Goal: Task Accomplishment & Management: Manage account settings

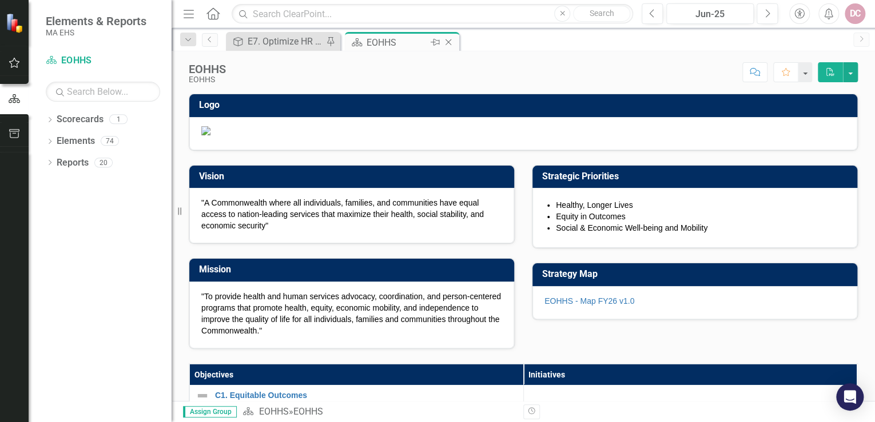
click at [383, 42] on div "EOHHS" at bounding box center [396, 42] width 61 height 14
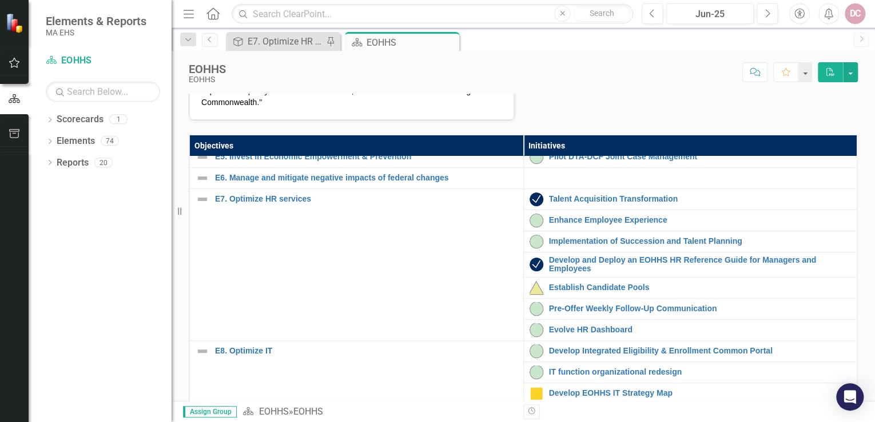
scroll to position [320, 0]
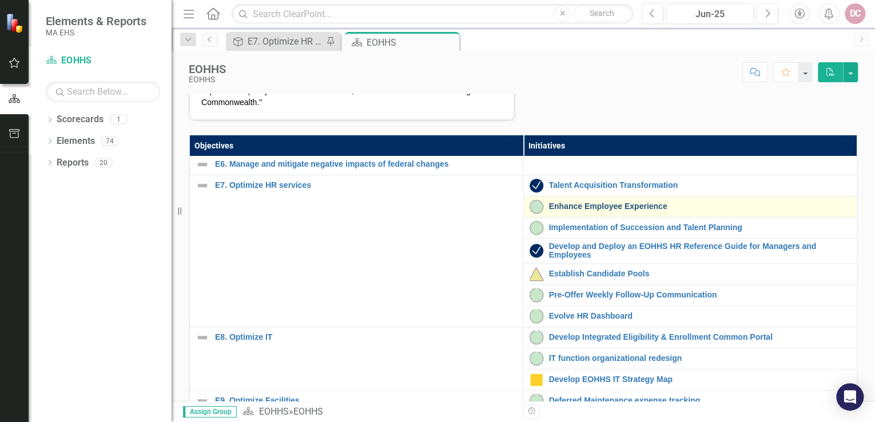
click at [576, 211] on link "Enhance Employee Experience" at bounding box center [700, 206] width 302 height 9
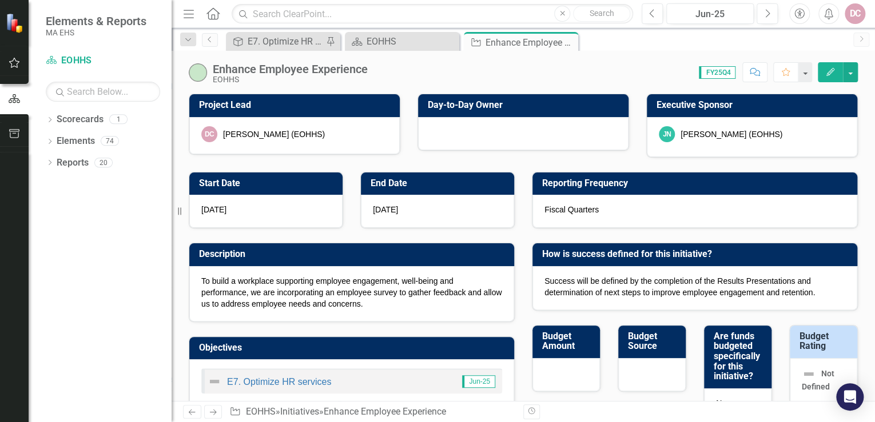
checkbox input "true"
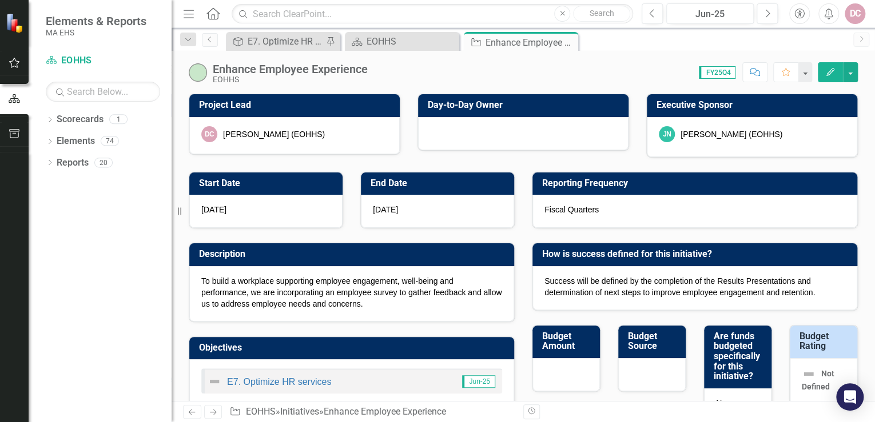
checkbox input "true"
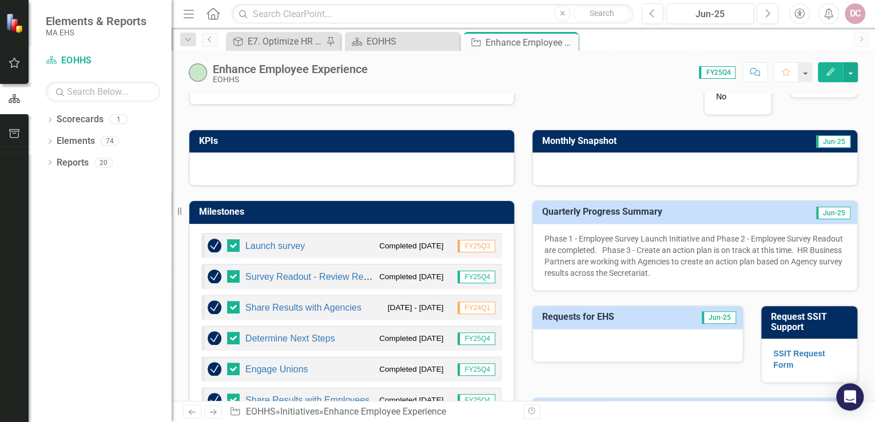
scroll to position [320, 0]
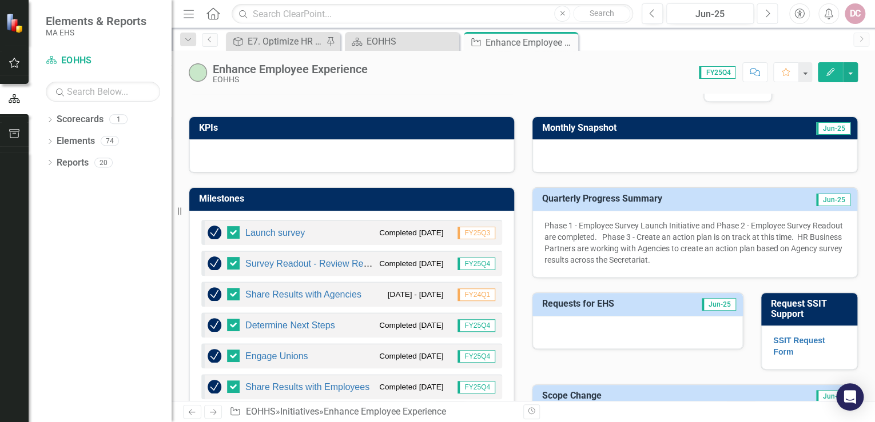
click at [765, 18] on icon "Next" at bounding box center [767, 14] width 6 height 10
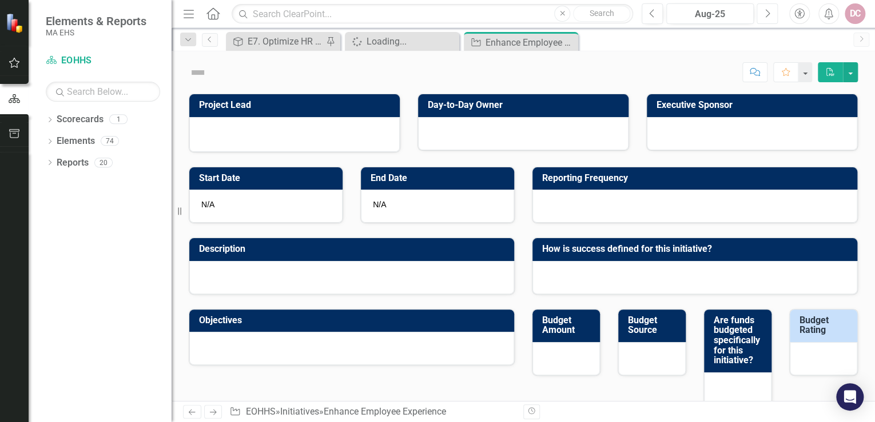
click at [765, 18] on button "Next" at bounding box center [766, 13] width 21 height 21
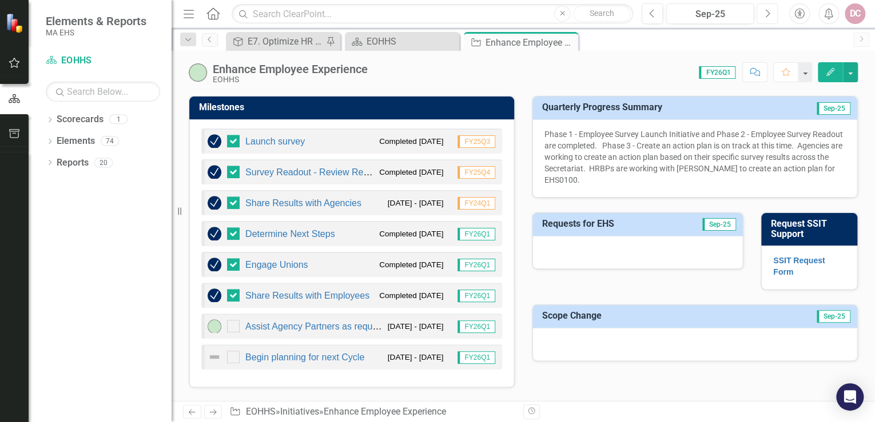
scroll to position [366, 0]
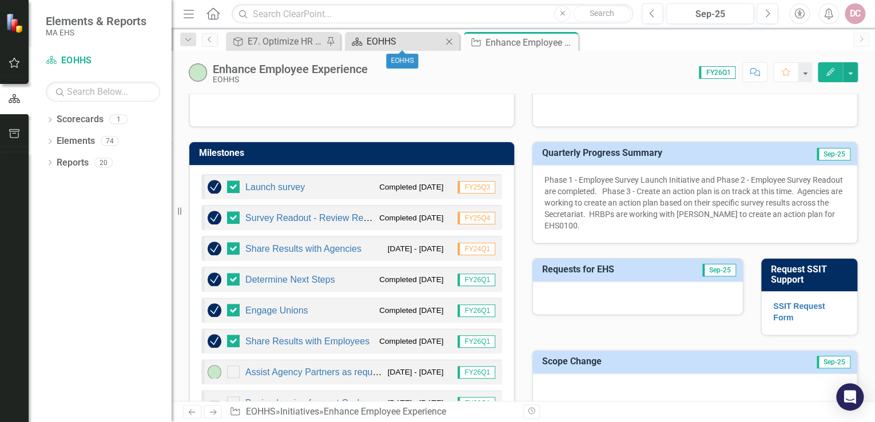
click at [414, 42] on div "EOHHS" at bounding box center [403, 41] width 75 height 14
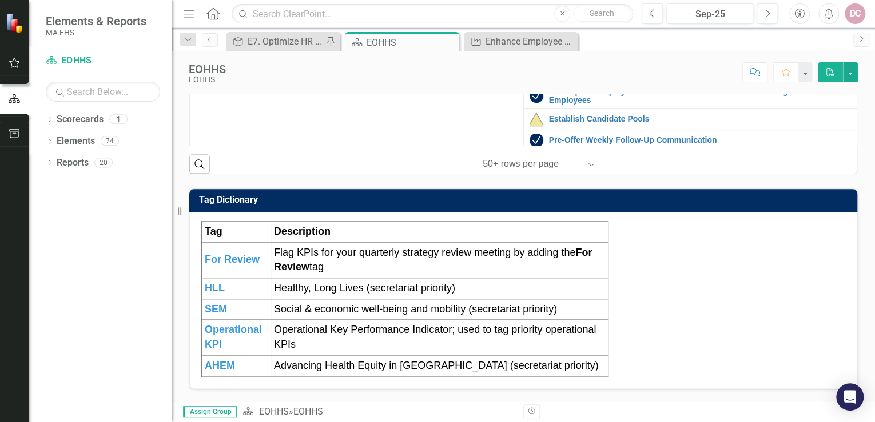
scroll to position [183, 0]
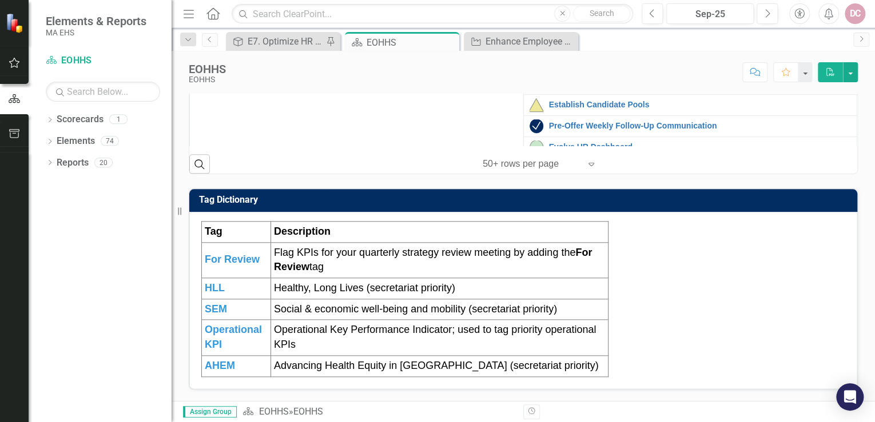
click at [584, 63] on link "Implementation of Succession and Talent Planning" at bounding box center [700, 58] width 302 height 9
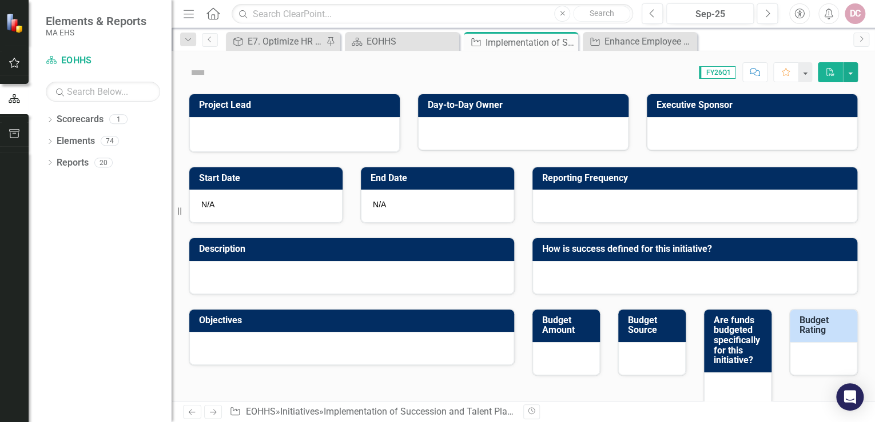
checkbox input "true"
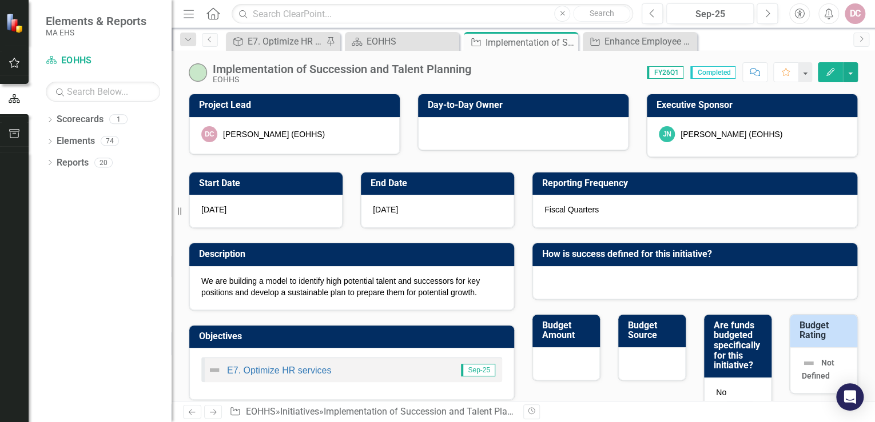
checkbox input "true"
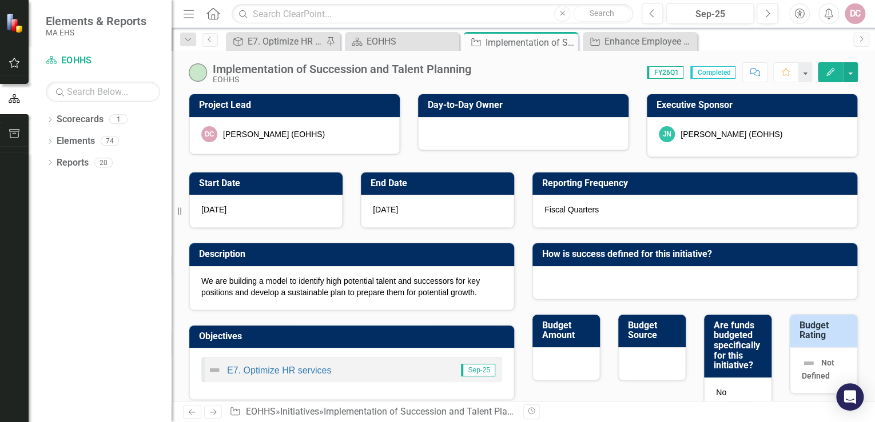
checkbox input "true"
click at [388, 33] on div "Scorecard EOHHS Close" at bounding box center [402, 41] width 114 height 19
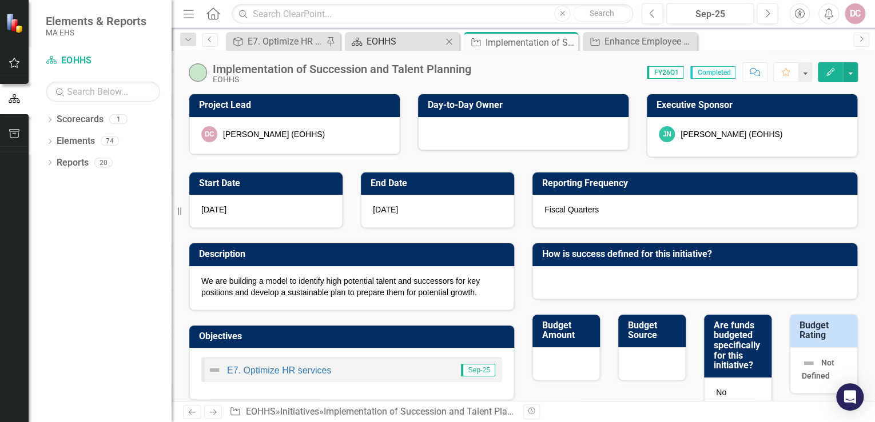
click at [402, 41] on div "EOHHS" at bounding box center [403, 41] width 75 height 14
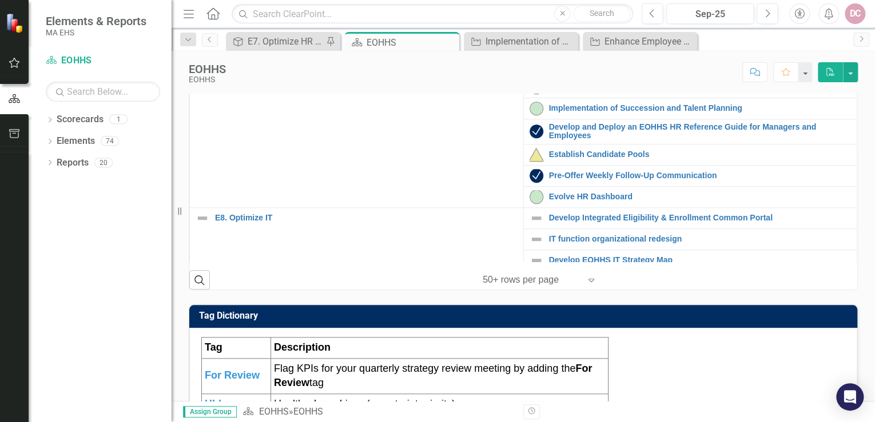
scroll to position [274, 0]
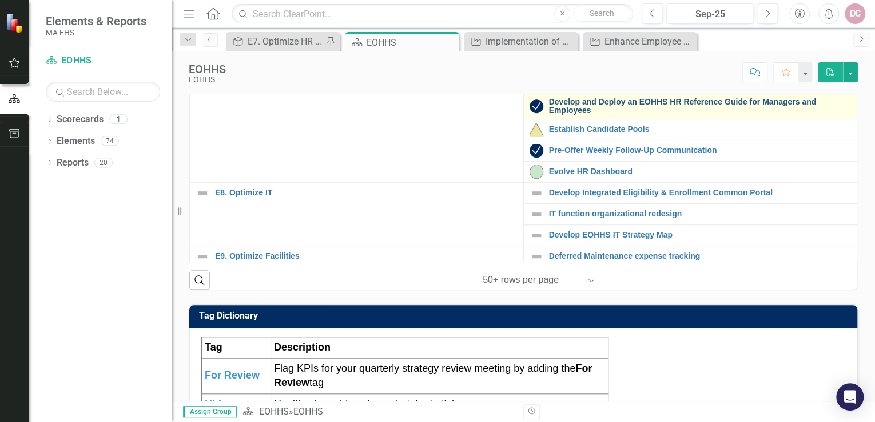
click at [573, 115] on link "Develop and Deploy an EOHHS HR Reference Guide for Managers and Employees" at bounding box center [700, 107] width 302 height 18
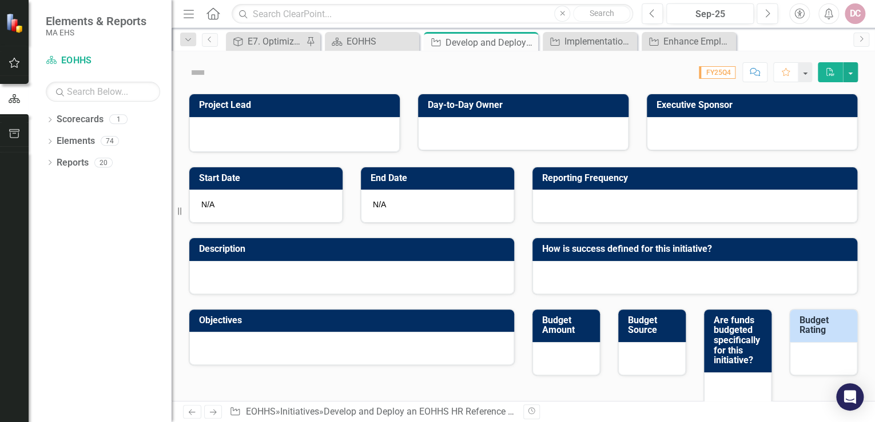
checkbox input "true"
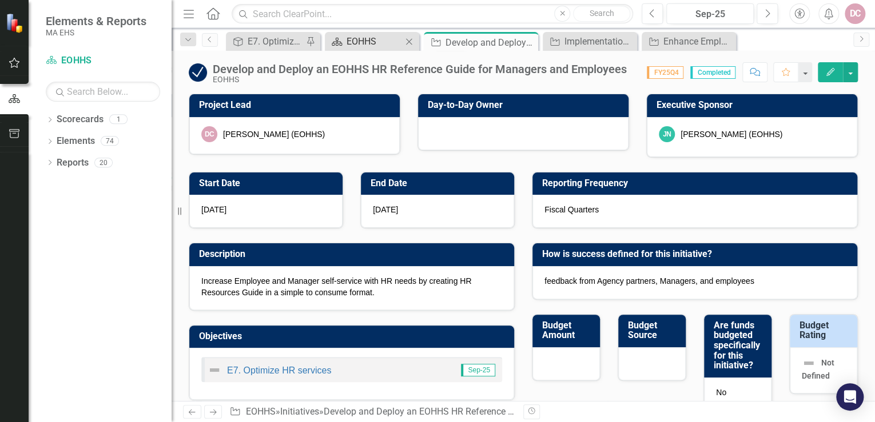
click at [372, 39] on div "EOHHS" at bounding box center [373, 41] width 55 height 14
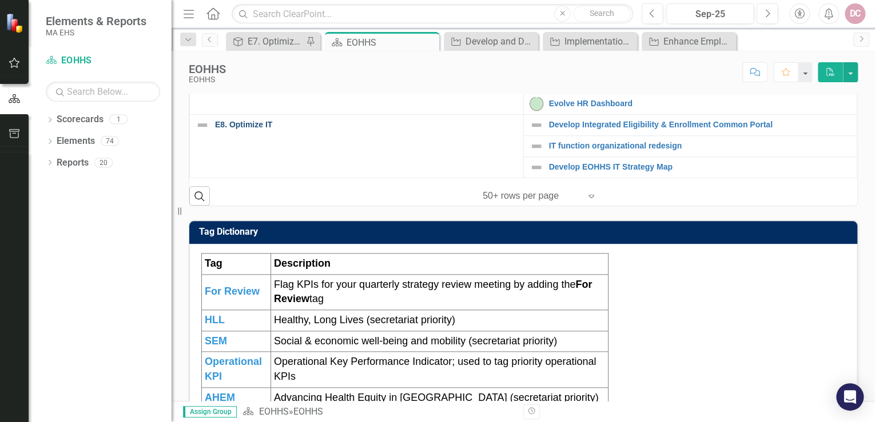
scroll to position [274, 0]
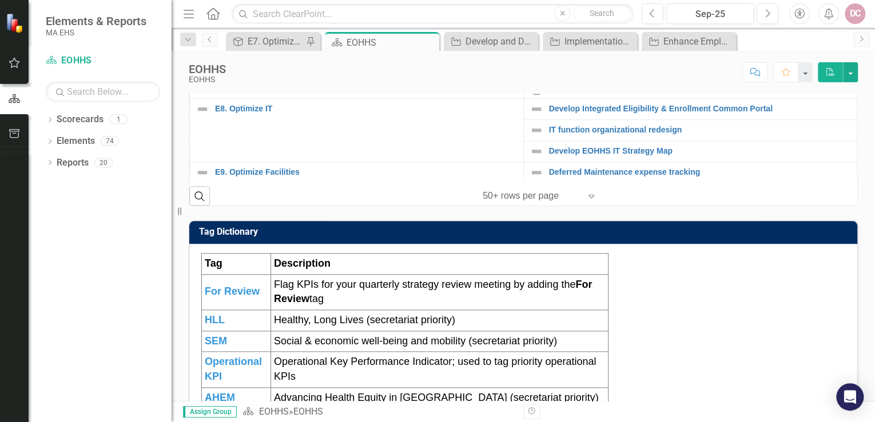
click at [588, 50] on link "Establish Candidate Pools" at bounding box center [700, 45] width 302 height 9
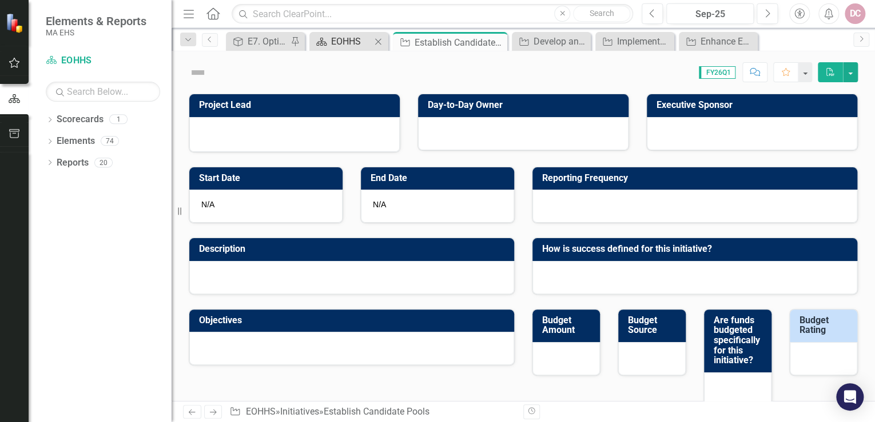
click at [345, 43] on div "EOHHS" at bounding box center [351, 41] width 40 height 14
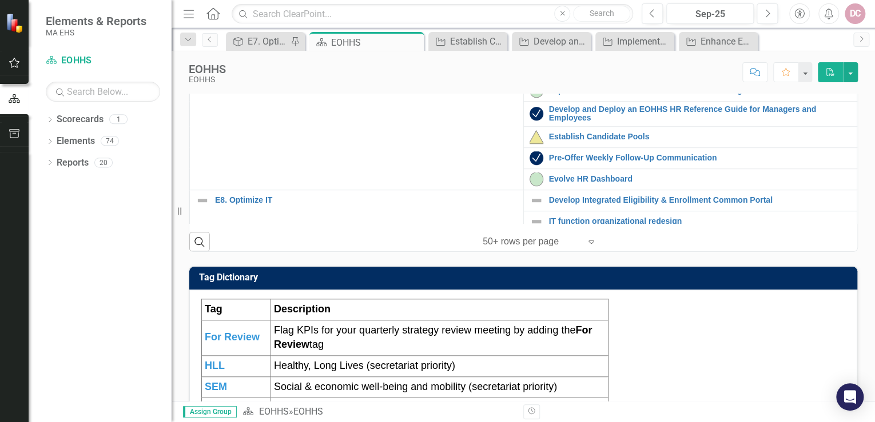
scroll to position [274, 0]
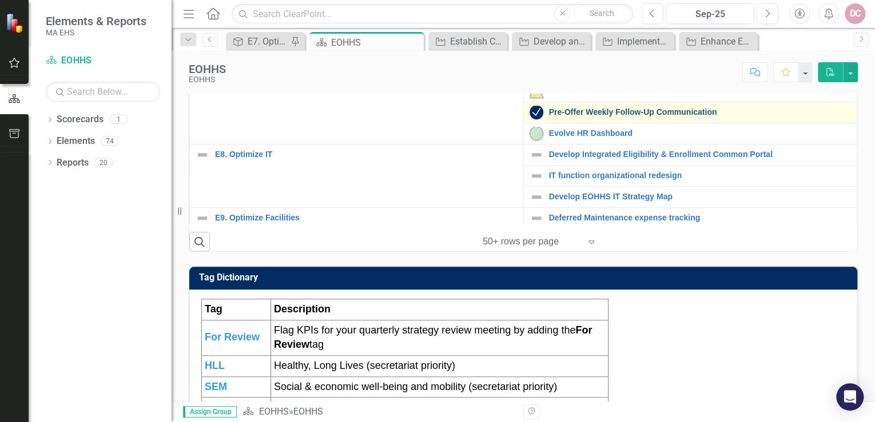
click at [576, 117] on link "Pre-Offer Weekly Follow-Up Communication" at bounding box center [700, 112] width 302 height 9
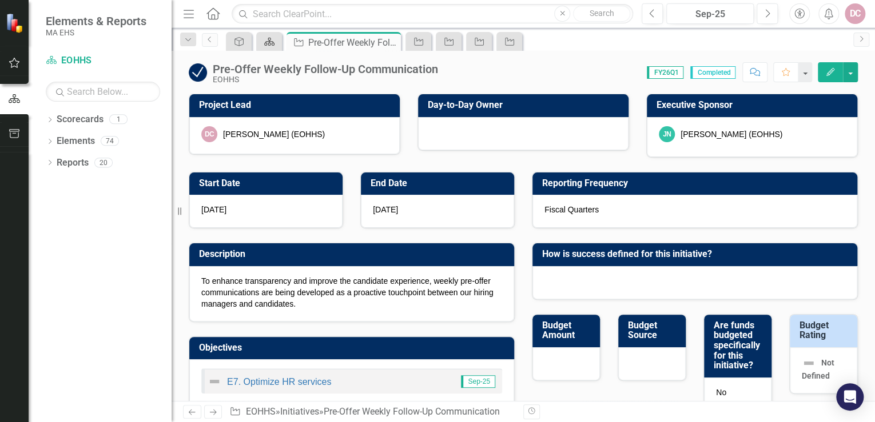
checkbox input "true"
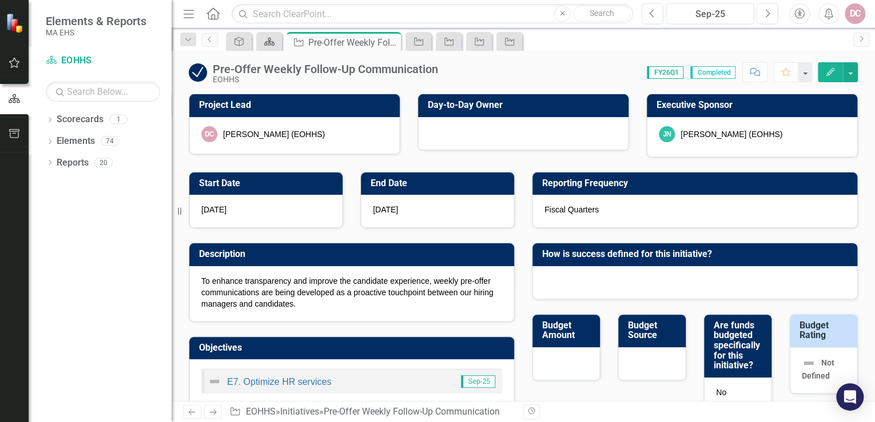
checkbox input "true"
click at [272, 38] on icon "Scorecard" at bounding box center [268, 41] width 11 height 9
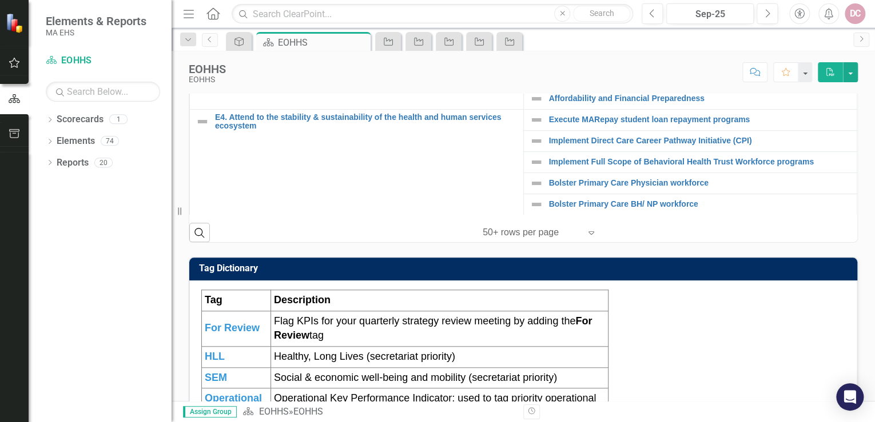
scroll to position [465, 0]
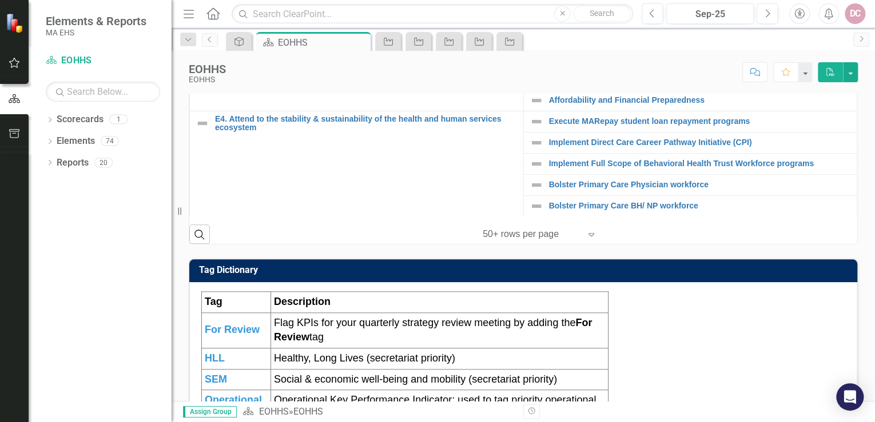
click at [488, 217] on td "E4. Attend to the stability & sustainability of the health and human services e…" at bounding box center [357, 164] width 334 height 106
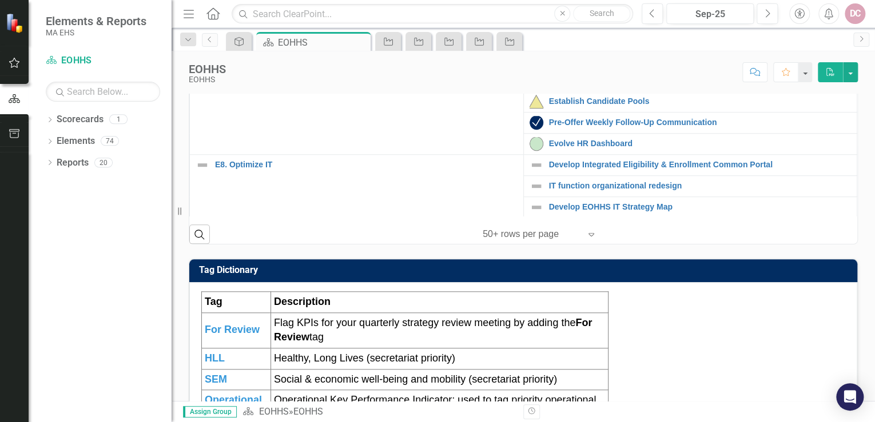
scroll to position [274, 0]
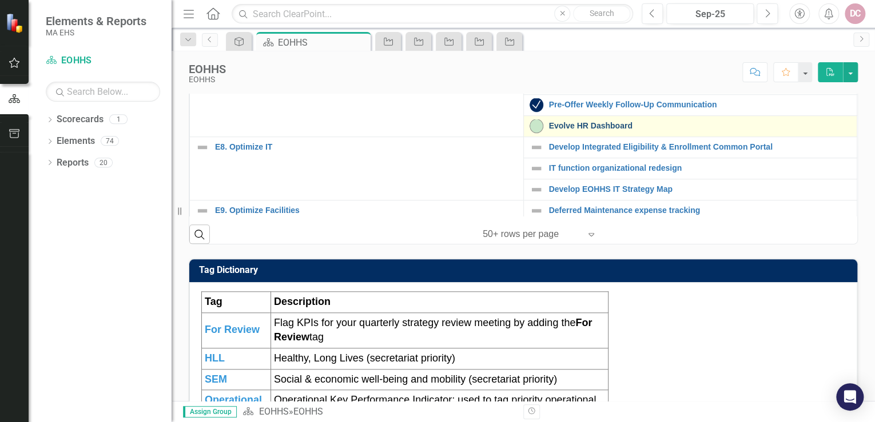
click at [585, 130] on link "Evolve HR Dashboard" at bounding box center [700, 126] width 302 height 9
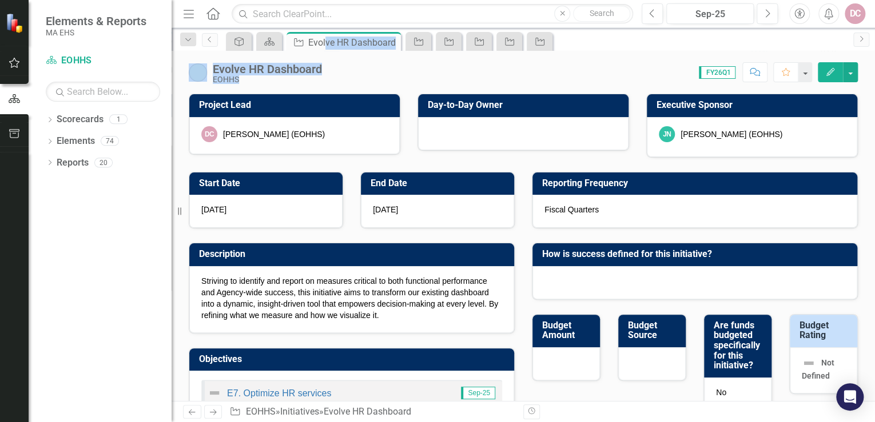
drag, startPoint x: 325, startPoint y: 41, endPoint x: 567, endPoint y: 62, distance: 243.3
click at [568, 62] on div "Menu Home Search Close Search Previous Sep-25 Next Accessibility Alerts DC User…" at bounding box center [522, 211] width 703 height 422
click at [545, 43] on icon "Initiative" at bounding box center [539, 41] width 11 height 9
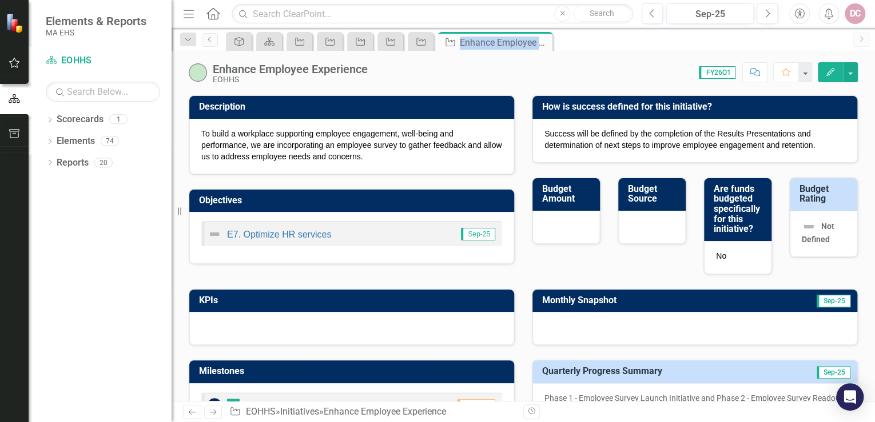
scroll to position [75, 0]
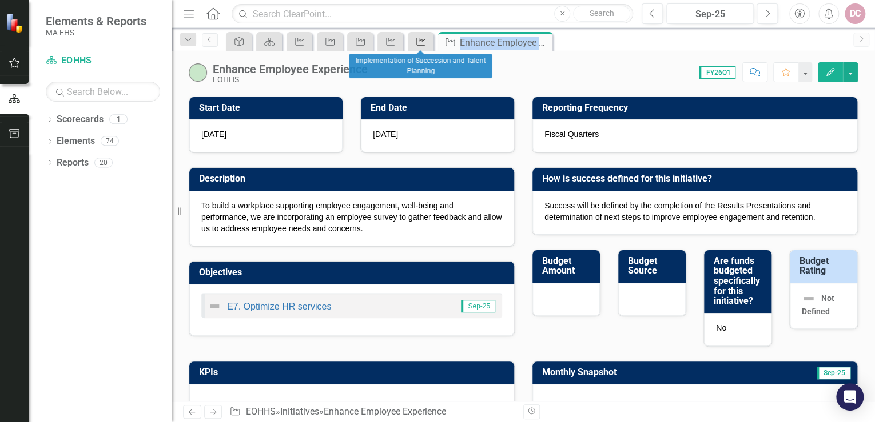
click at [421, 43] on icon "Initiative" at bounding box center [420, 41] width 11 height 9
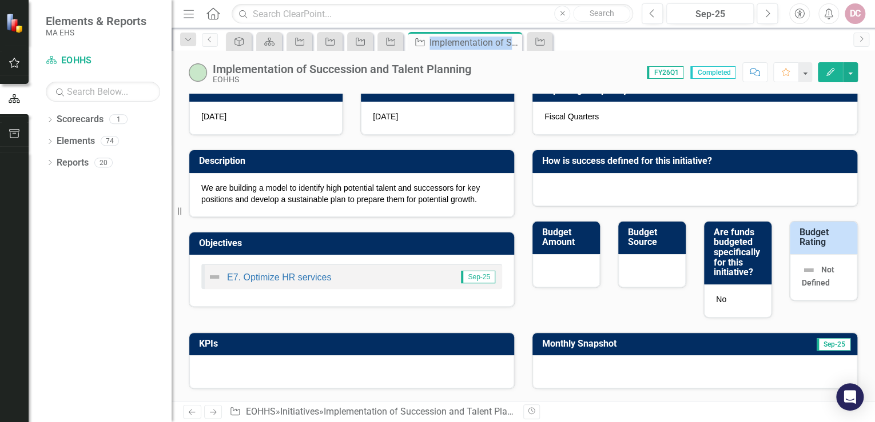
scroll to position [91, 0]
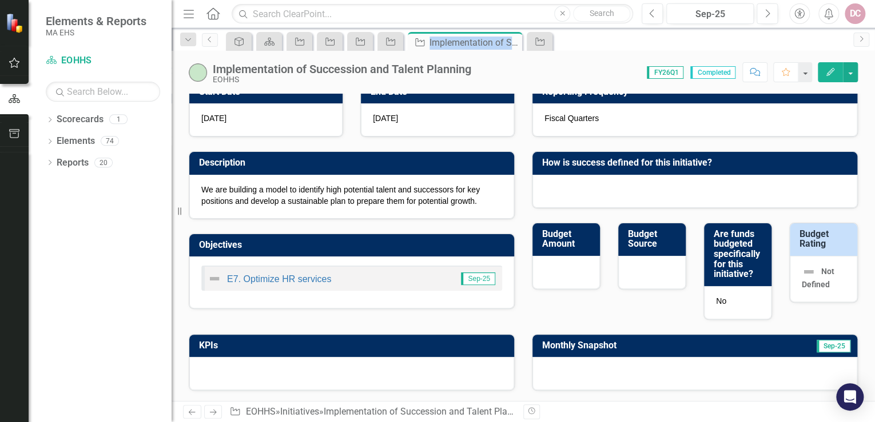
click at [830, 68] on icon "Edit" at bounding box center [830, 72] width 10 height 8
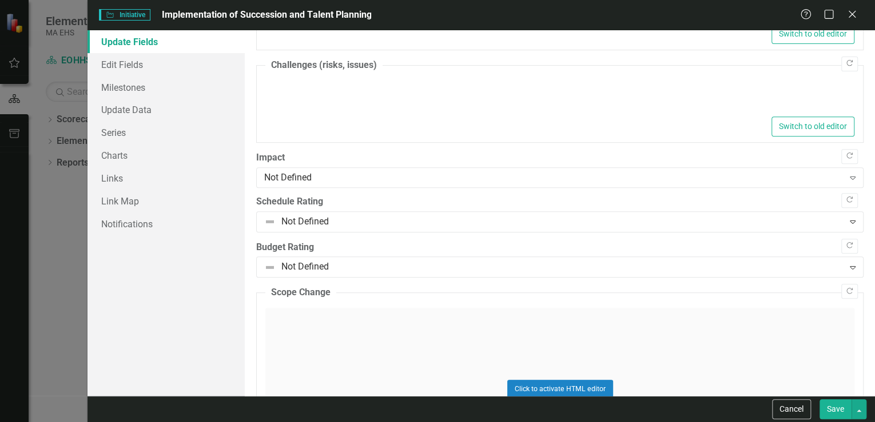
type textarea "<p>Succession Plan Implementation Initiative is moving forward and on track.&nb…"
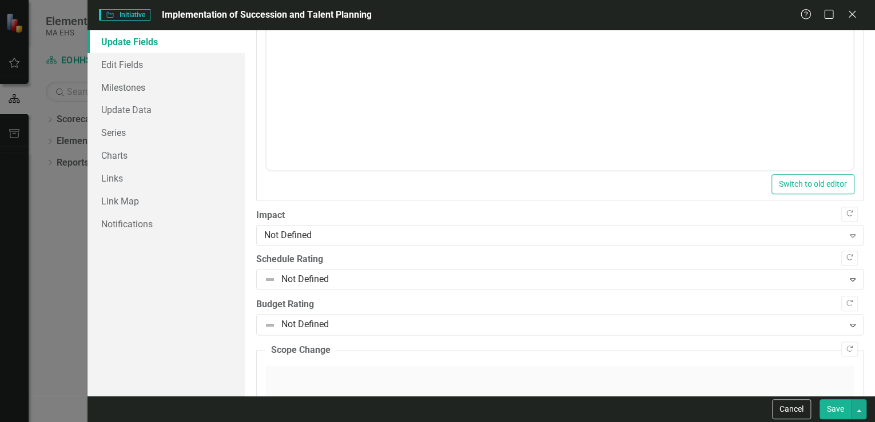
scroll to position [574, 0]
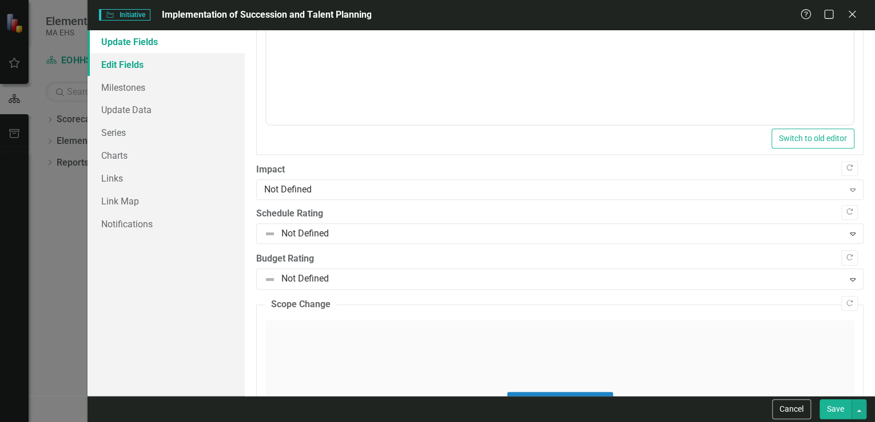
click at [155, 61] on link "Edit Fields" at bounding box center [165, 64] width 157 height 23
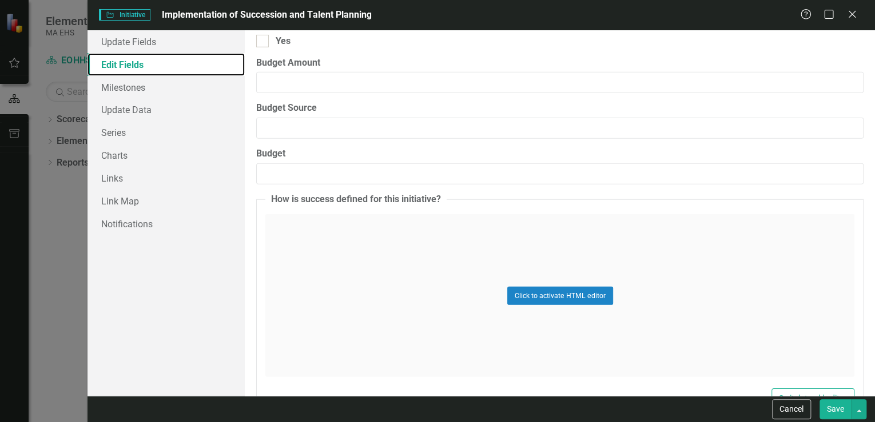
scroll to position [1600, 0]
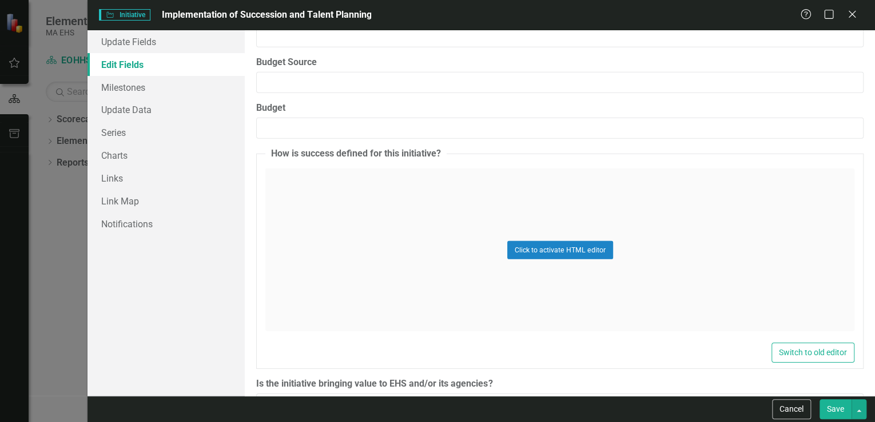
click at [372, 179] on div "Click to activate HTML editor" at bounding box center [559, 250] width 589 height 163
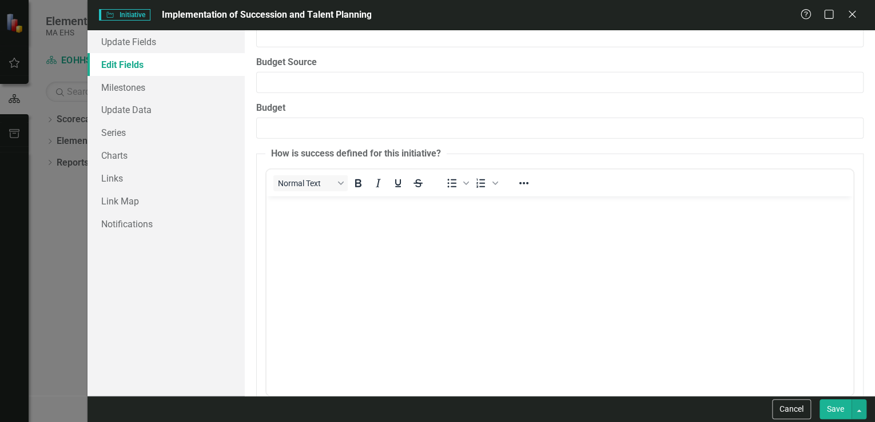
scroll to position [0, 0]
click at [289, 213] on p "Rich Text Area. Press ALT-0 for help." at bounding box center [559, 206] width 581 height 14
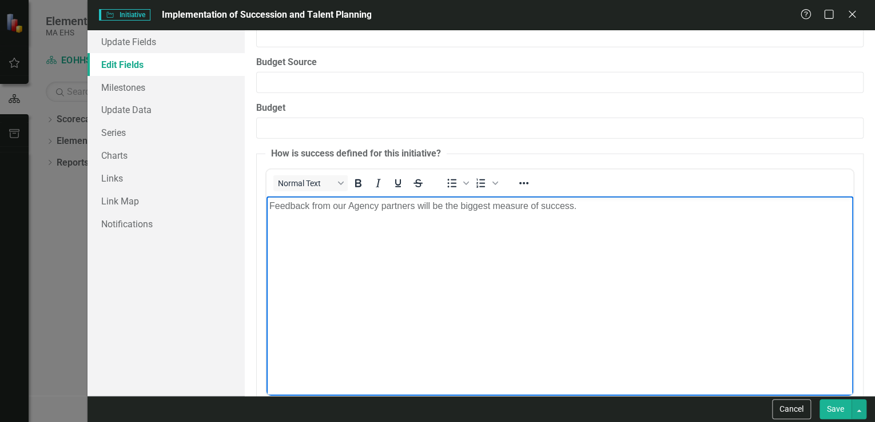
click at [842, 413] on button "Save" at bounding box center [835, 410] width 32 height 20
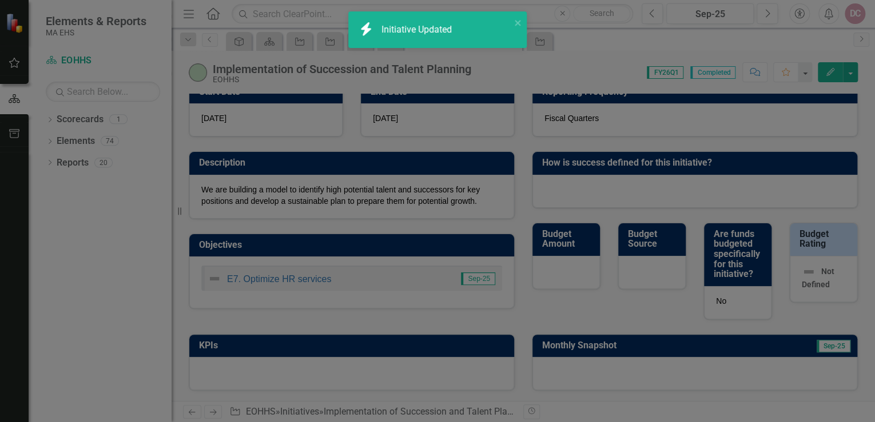
checkbox input "false"
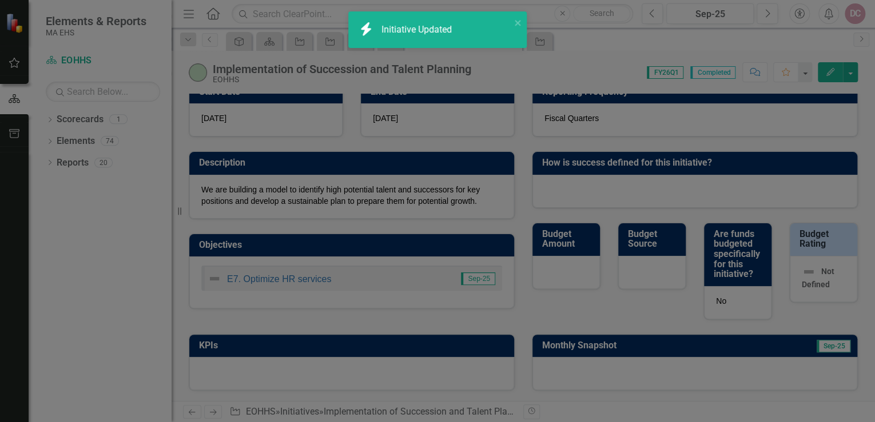
checkbox input "false"
checkbox input "true"
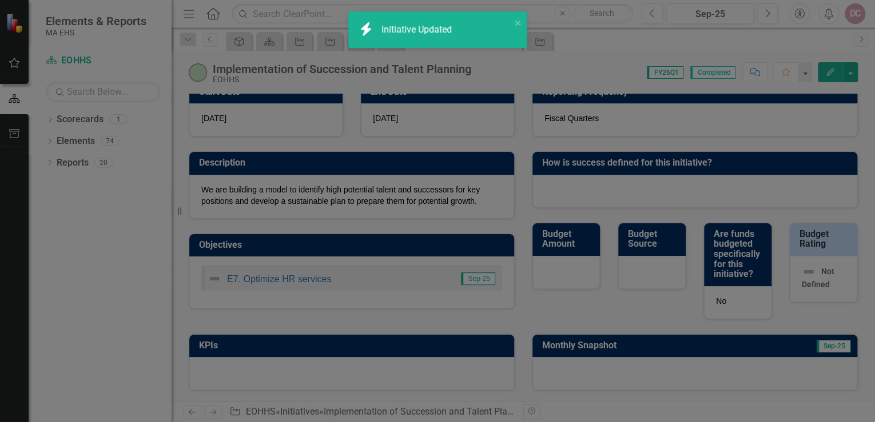
checkbox input "true"
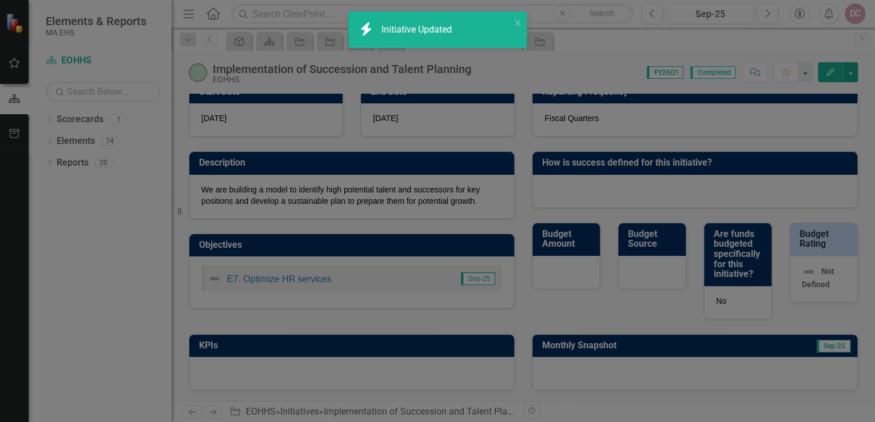
checkbox input "true"
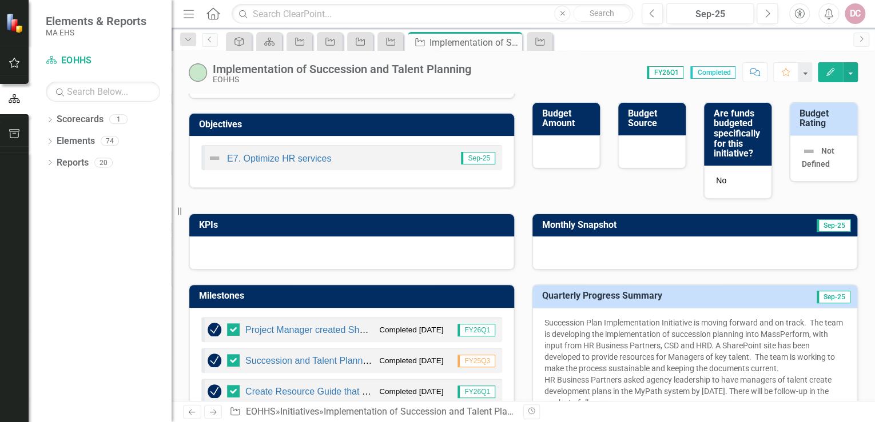
scroll to position [229, 0]
